Goal: Task Accomplishment & Management: Use online tool/utility

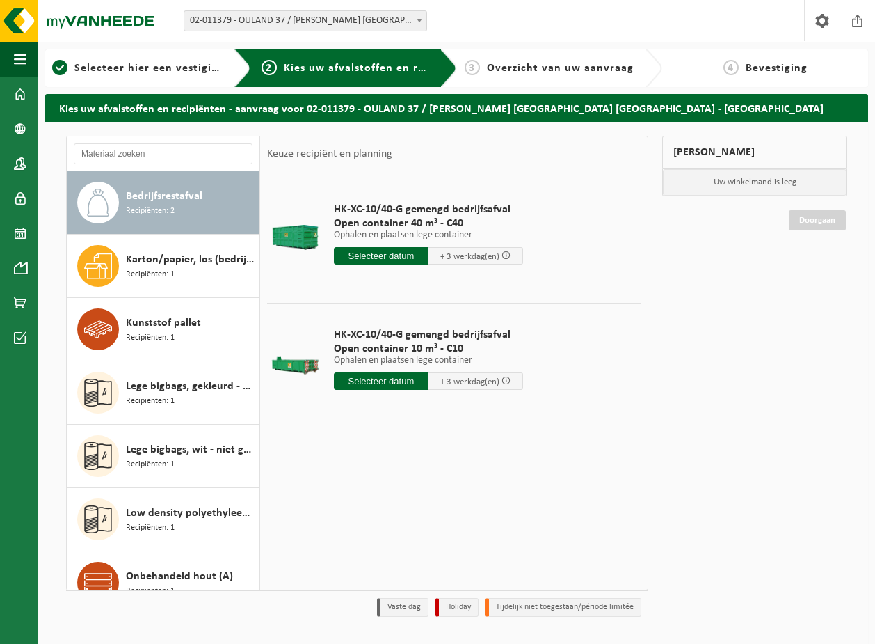
click at [395, 17] on span "02-011379 - OULAND 37 / [PERSON_NAME] [GEOGRAPHIC_DATA] [GEOGRAPHIC_DATA] - [GE…" at bounding box center [305, 20] width 242 height 19
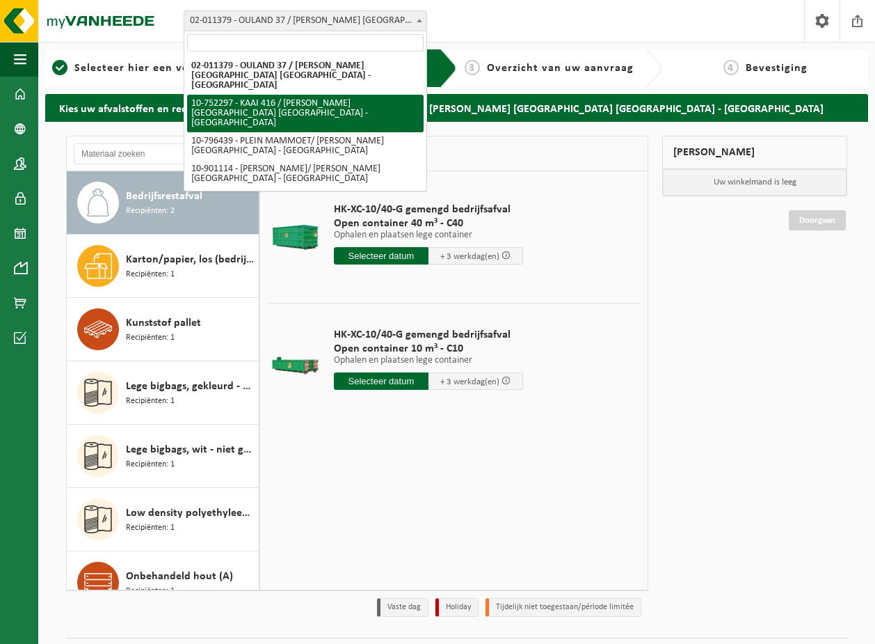
select select "7073"
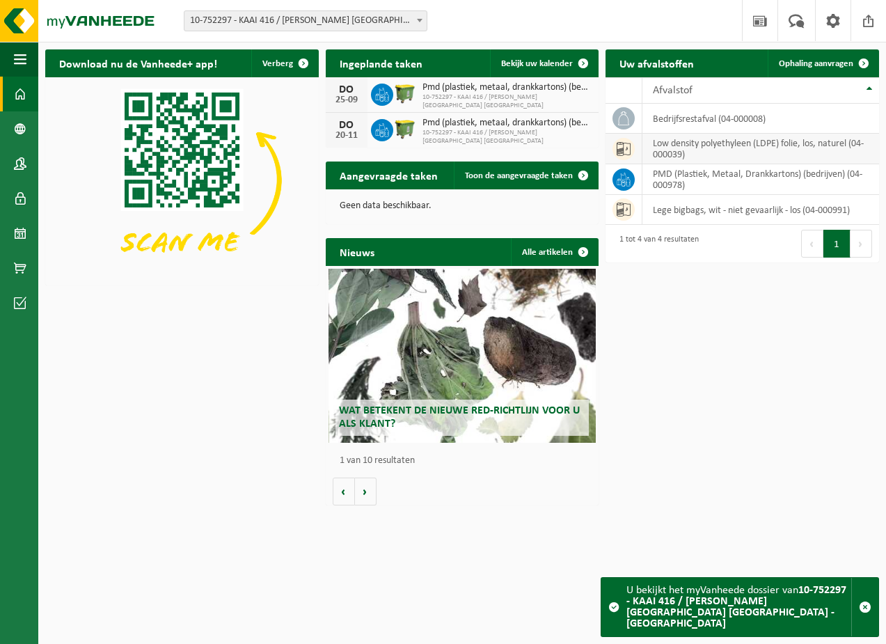
click at [777, 153] on td "low density polyethyleen (LDPE) folie, los, naturel (04-000039)" at bounding box center [760, 149] width 237 height 31
click at [818, 145] on td "low density polyethyleen (LDPE) folie, los, naturel (04-000039)" at bounding box center [760, 149] width 237 height 31
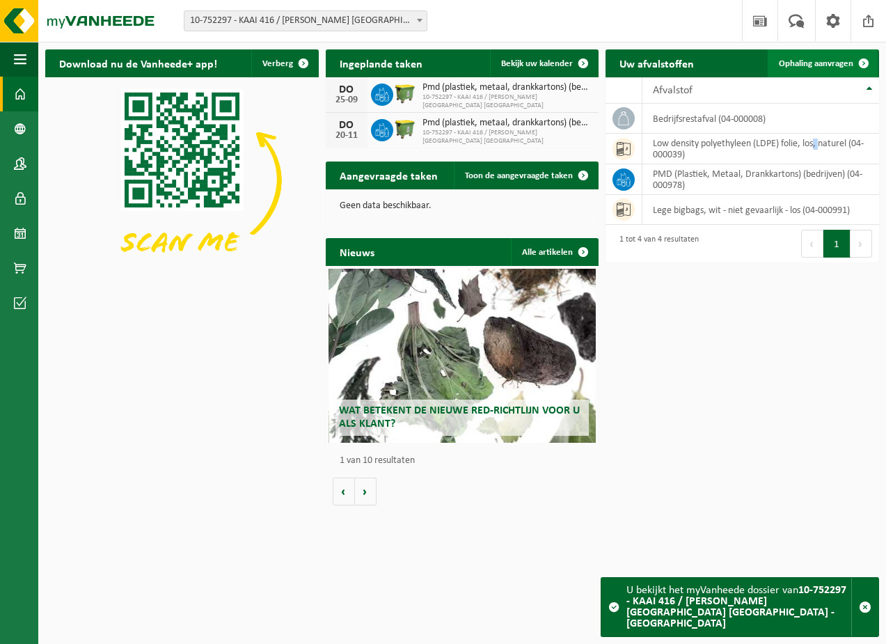
click at [864, 62] on span at bounding box center [864, 63] width 28 height 28
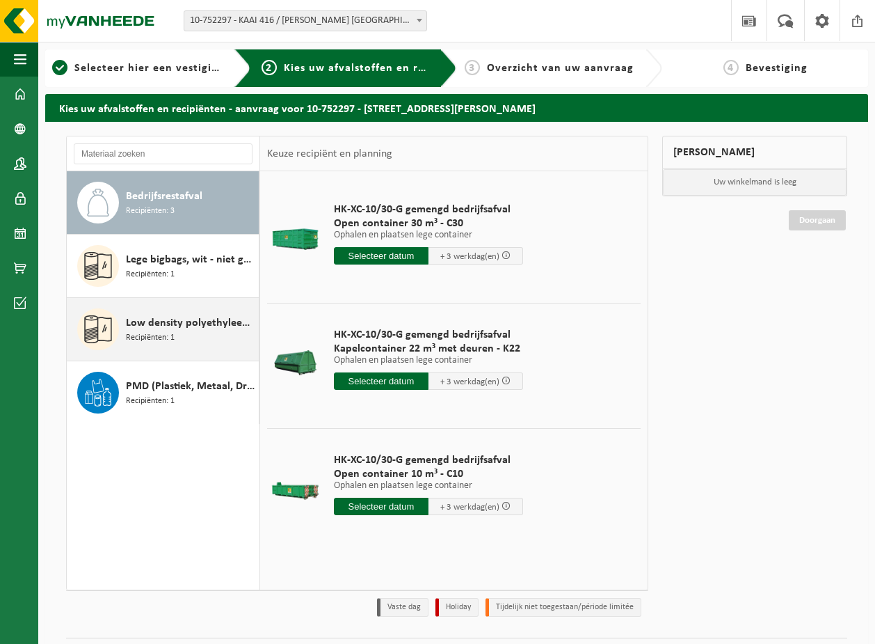
click at [175, 331] on span "Low density polyethyleen (LDPE) folie, los, naturel" at bounding box center [190, 323] width 129 height 17
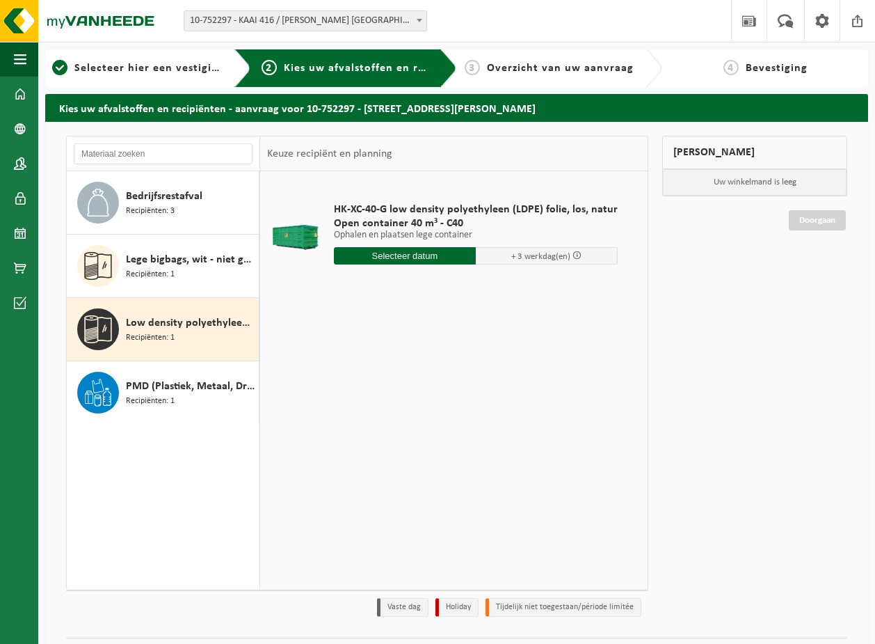
click at [422, 258] on input "text" at bounding box center [405, 255] width 142 height 17
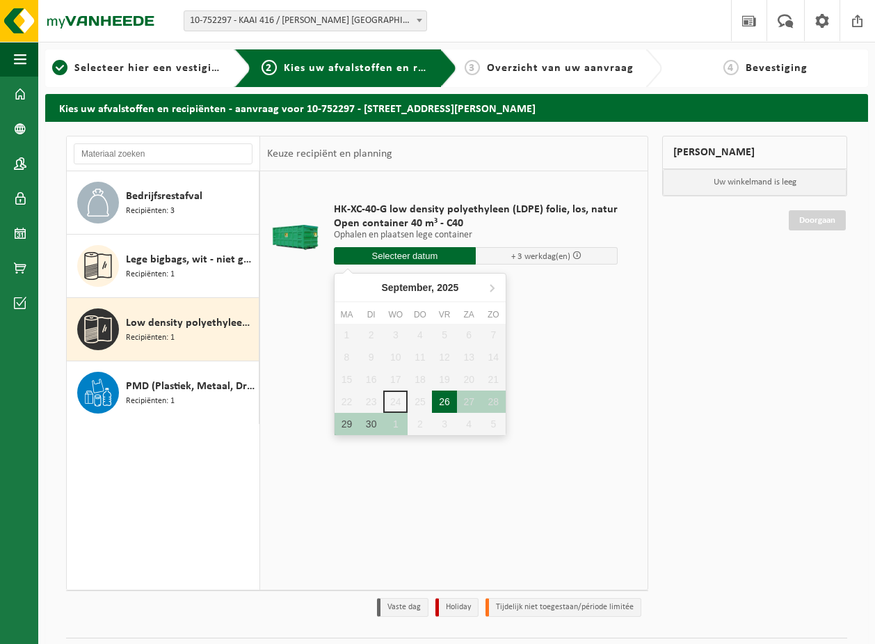
click at [443, 396] on div "26" at bounding box center [444, 401] width 24 height 22
type input "Van [DATE]"
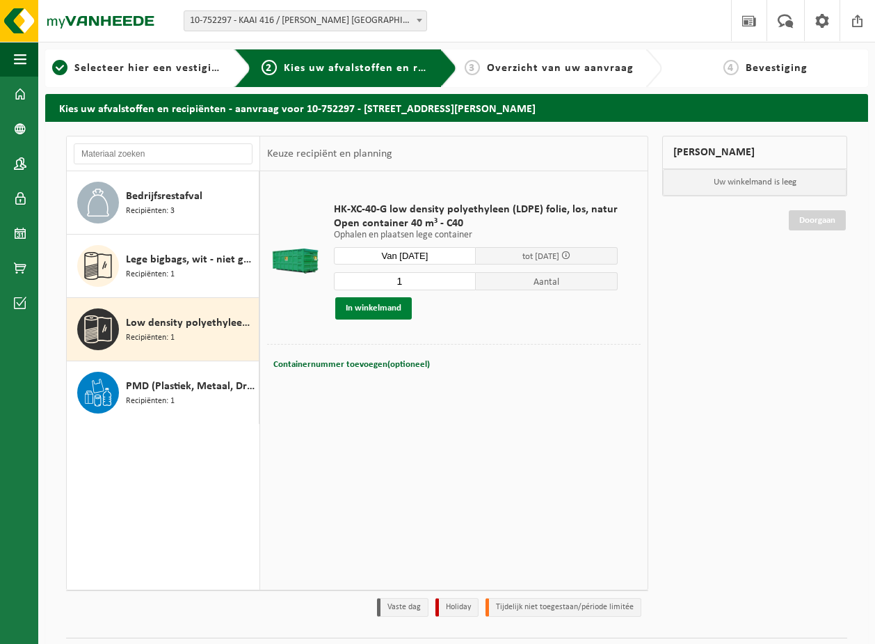
click at [406, 309] on button "In winkelmand" at bounding box center [373, 308] width 77 height 22
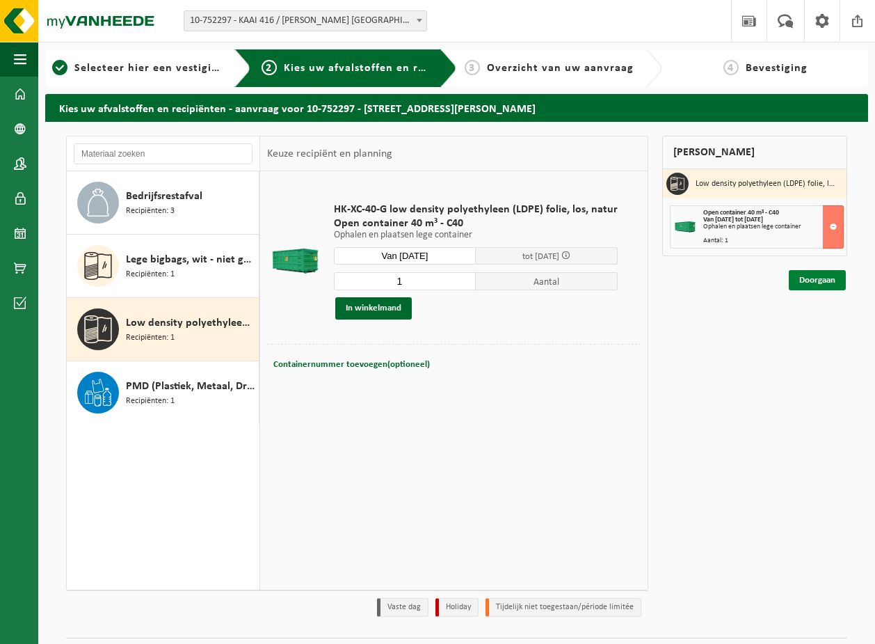
click at [827, 283] on link "Doorgaan" at bounding box center [817, 280] width 57 height 20
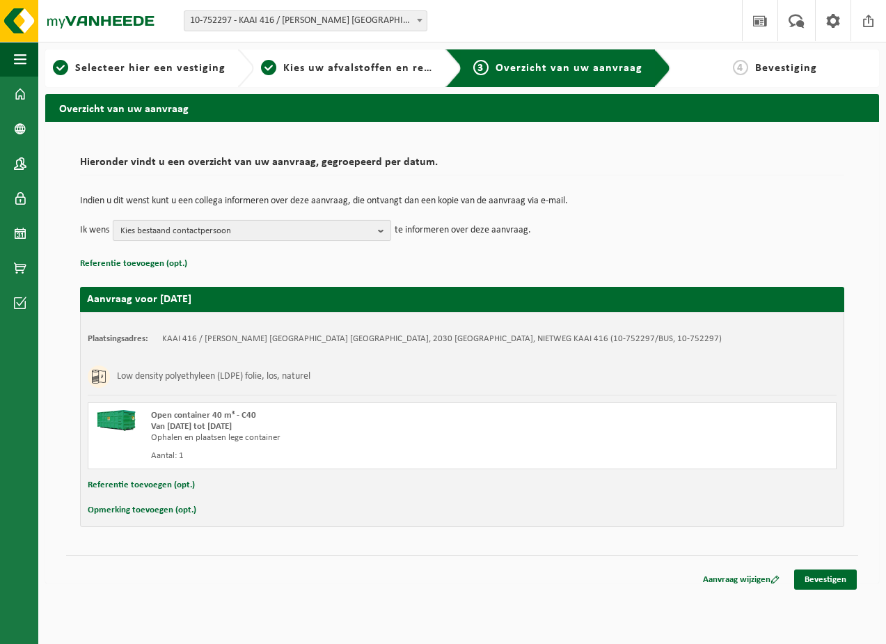
click at [385, 226] on b "button" at bounding box center [384, 230] width 13 height 19
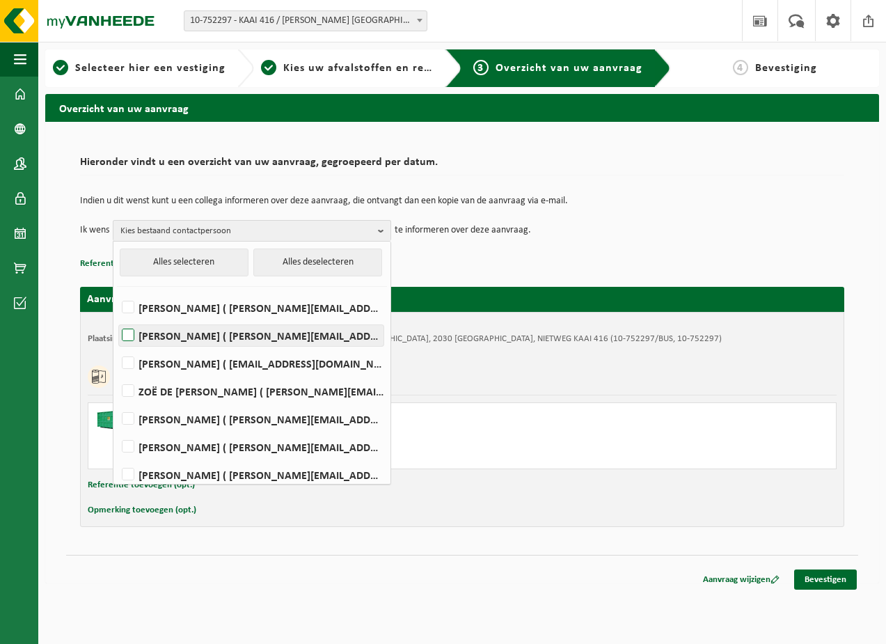
click at [134, 331] on label "ANJA BASTIAENSEN ( a.bastiaensen@be.steinweg.com )" at bounding box center [251, 335] width 264 height 21
click at [117, 318] on input "ANJA BASTIAENSEN ( a.bastiaensen@be.steinweg.com )" at bounding box center [116, 317] width 1 height 1
checkbox input "true"
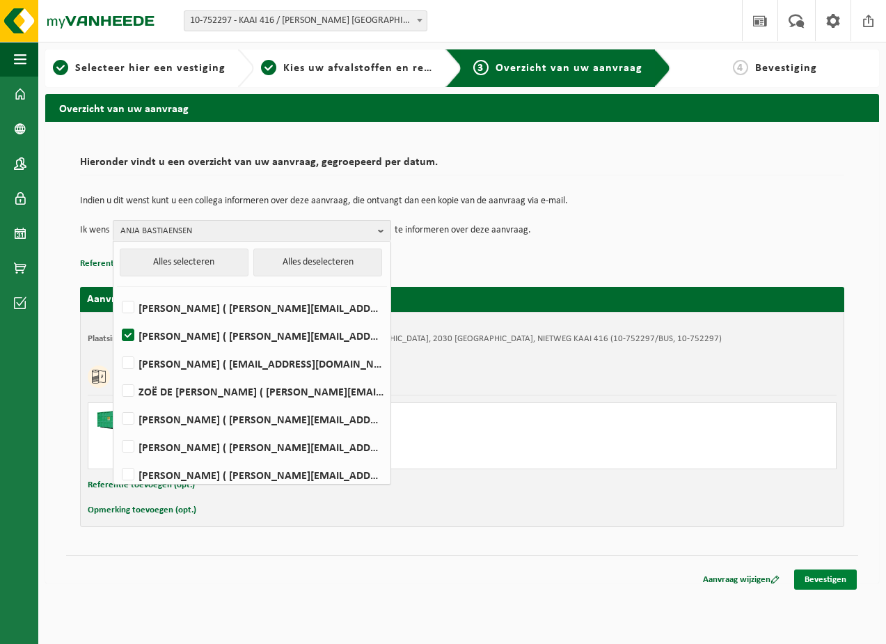
click at [825, 580] on link "Bevestigen" at bounding box center [825, 579] width 63 height 20
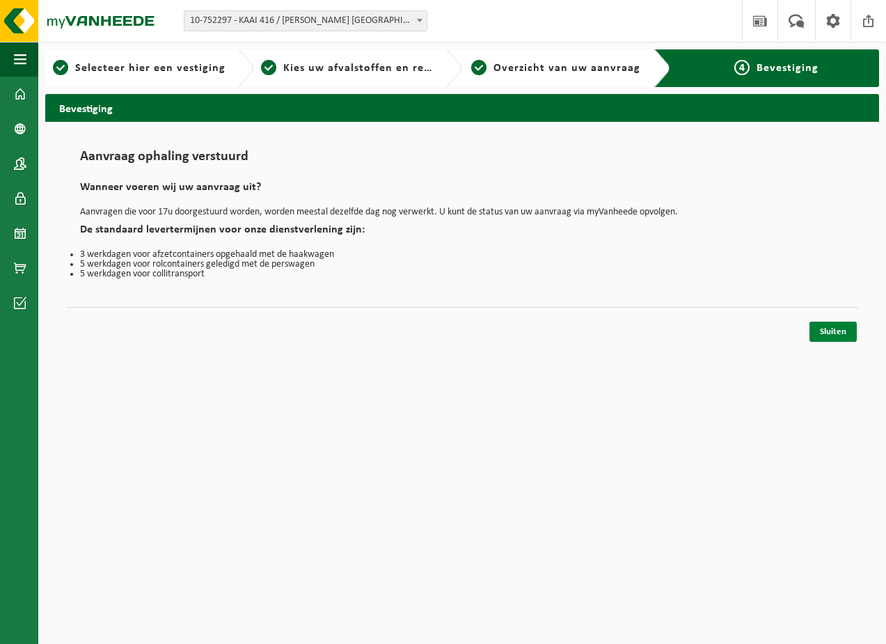
click at [837, 326] on link "Sluiten" at bounding box center [832, 332] width 47 height 20
